Goal: Task Accomplishment & Management: Manage account settings

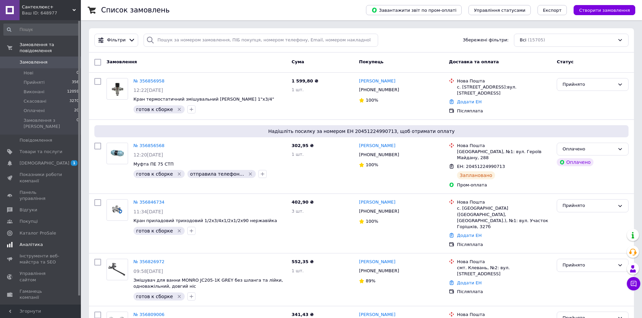
click at [52, 160] on span "[DEMOGRAPHIC_DATA]" at bounding box center [41, 163] width 43 height 6
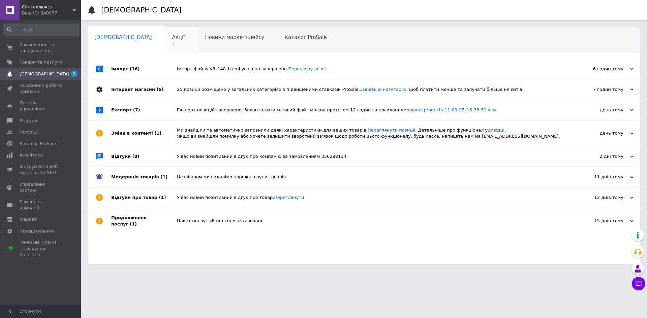
click at [165, 40] on div "Акції 1" at bounding box center [181, 40] width 33 height 26
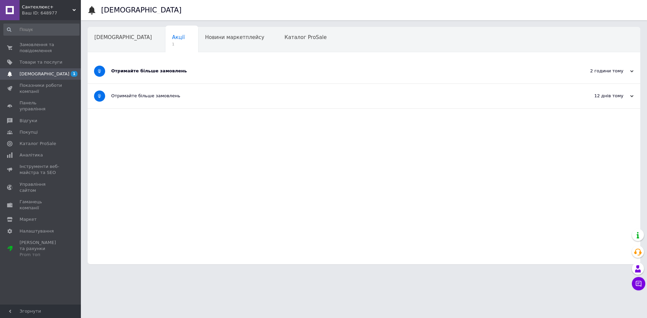
click at [192, 72] on div "Отримайте більше замовлень" at bounding box center [338, 71] width 455 height 6
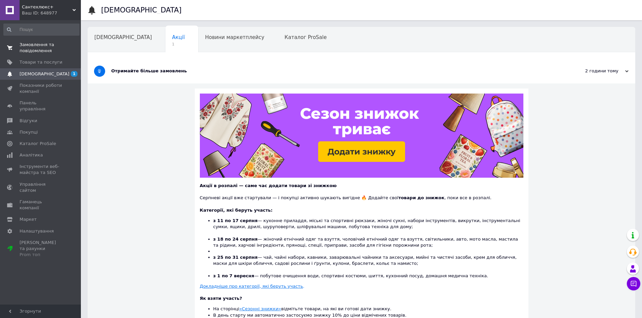
click at [28, 49] on span "Замовлення та повідомлення" at bounding box center [41, 48] width 43 height 12
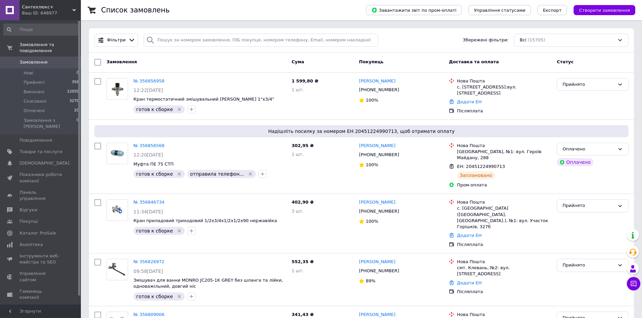
click at [38, 6] on span "Сантехлюкс+" at bounding box center [47, 7] width 51 height 6
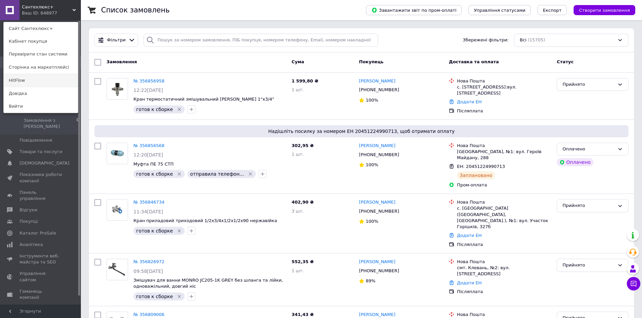
click at [42, 83] on link "HitFlow" at bounding box center [41, 80] width 74 height 13
